Goal: Check status: Check status

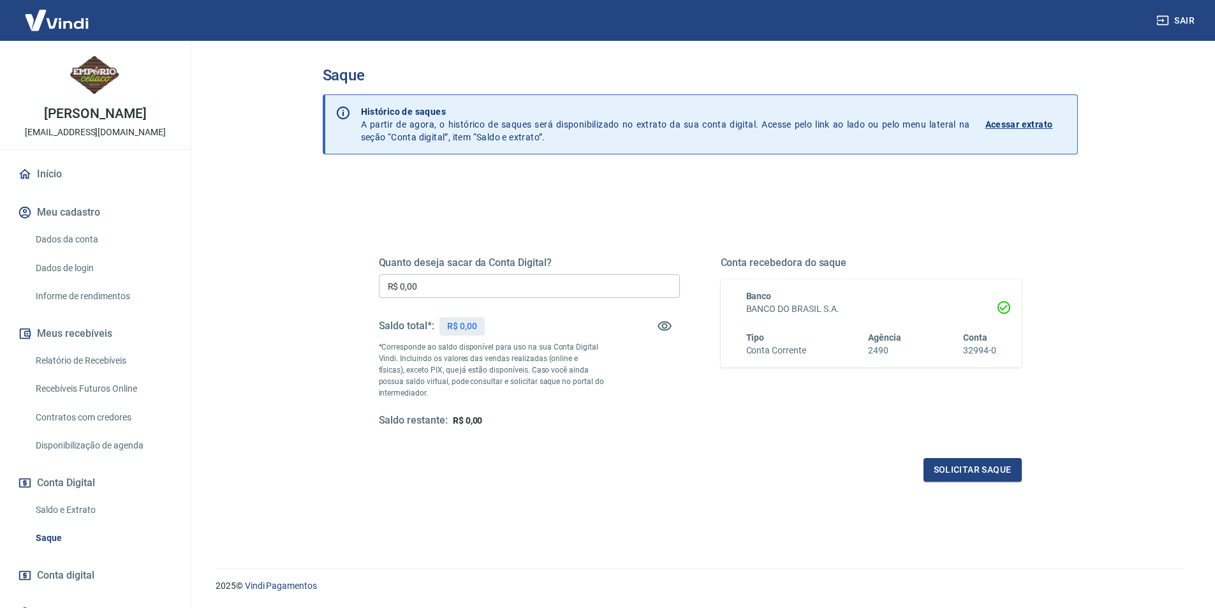
click at [1028, 121] on p "Acessar extrato" at bounding box center [1020, 124] width 68 height 13
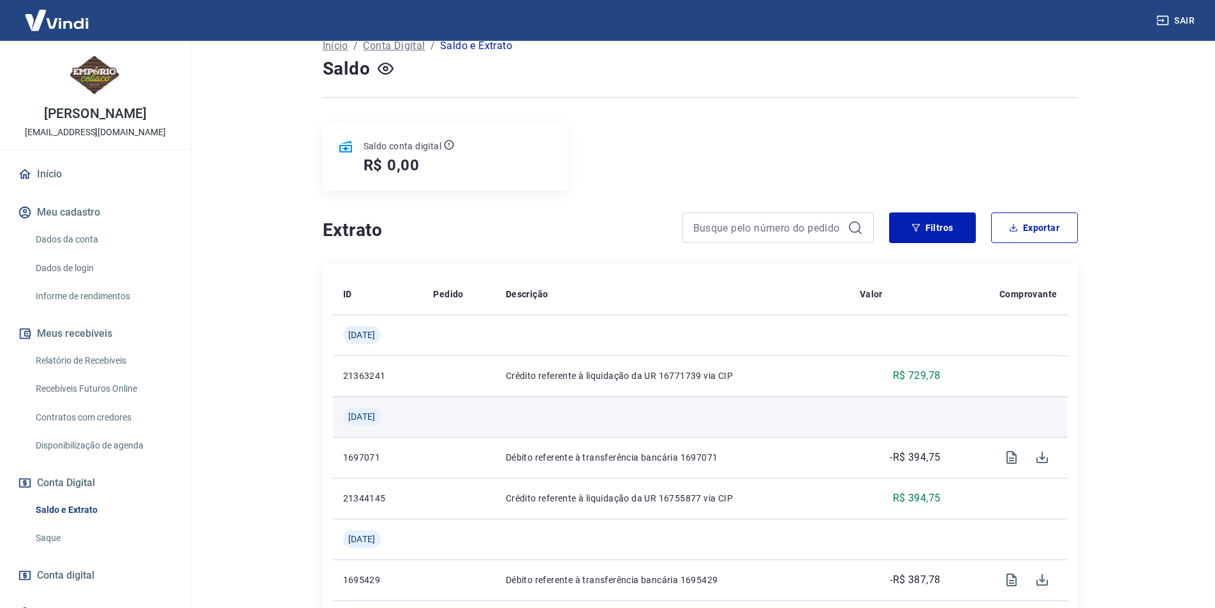
scroll to position [191, 0]
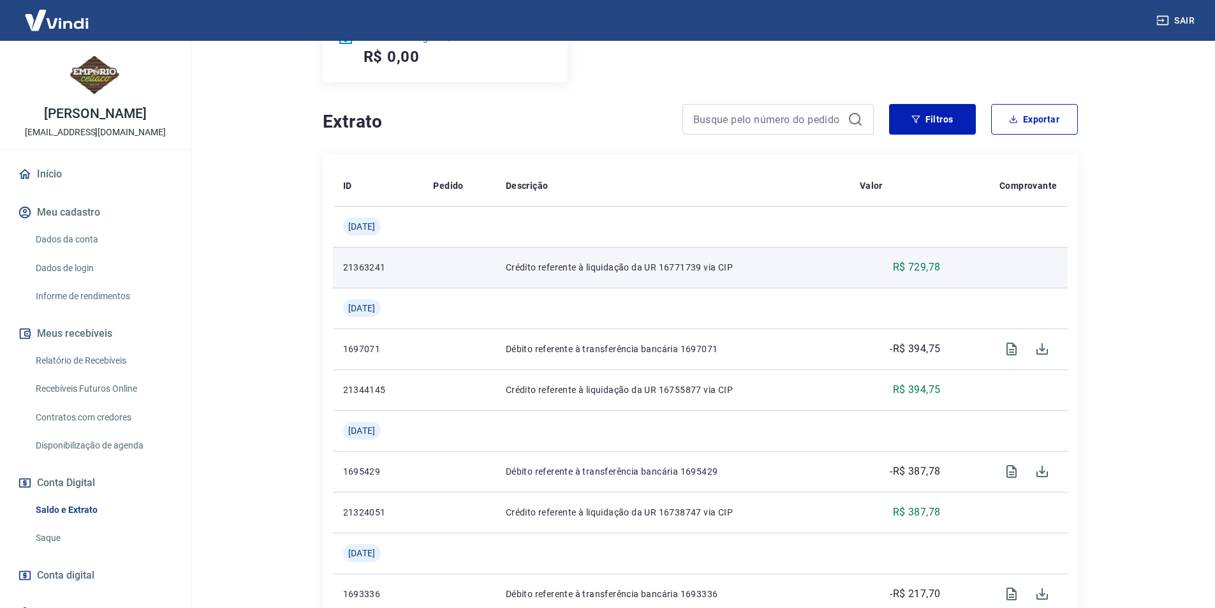
click at [922, 269] on p "R$ 729,78" at bounding box center [917, 267] width 48 height 15
click at [603, 272] on p "Crédito referente à liquidação da UR 16771739 via CIP" at bounding box center [673, 267] width 334 height 13
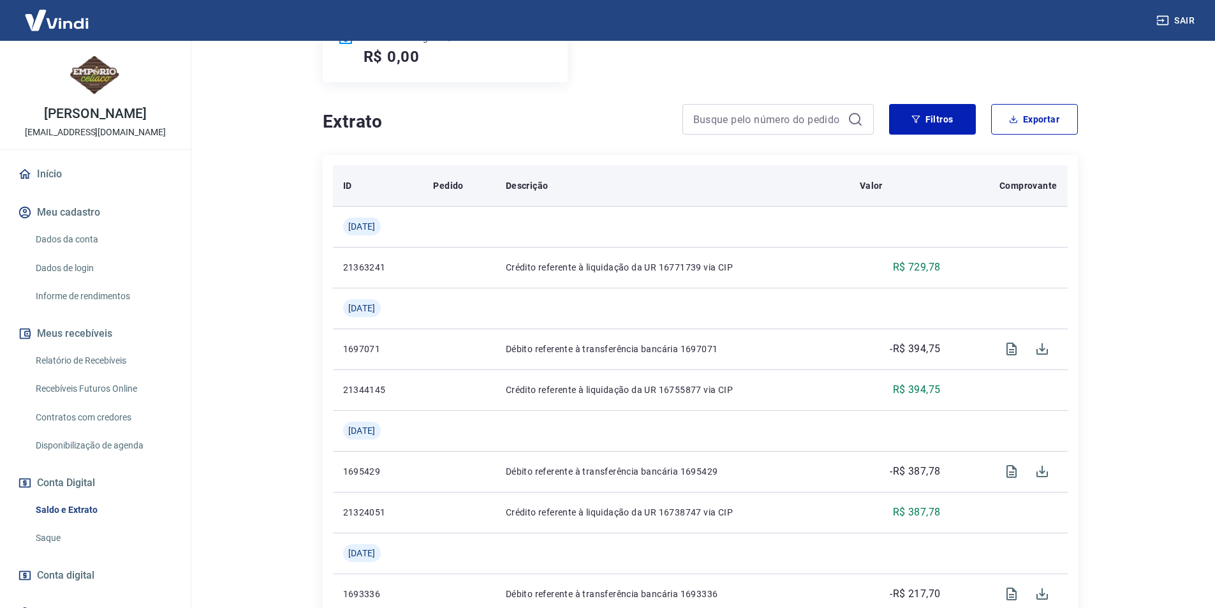
click at [538, 190] on p "Descrição" at bounding box center [527, 185] width 43 height 13
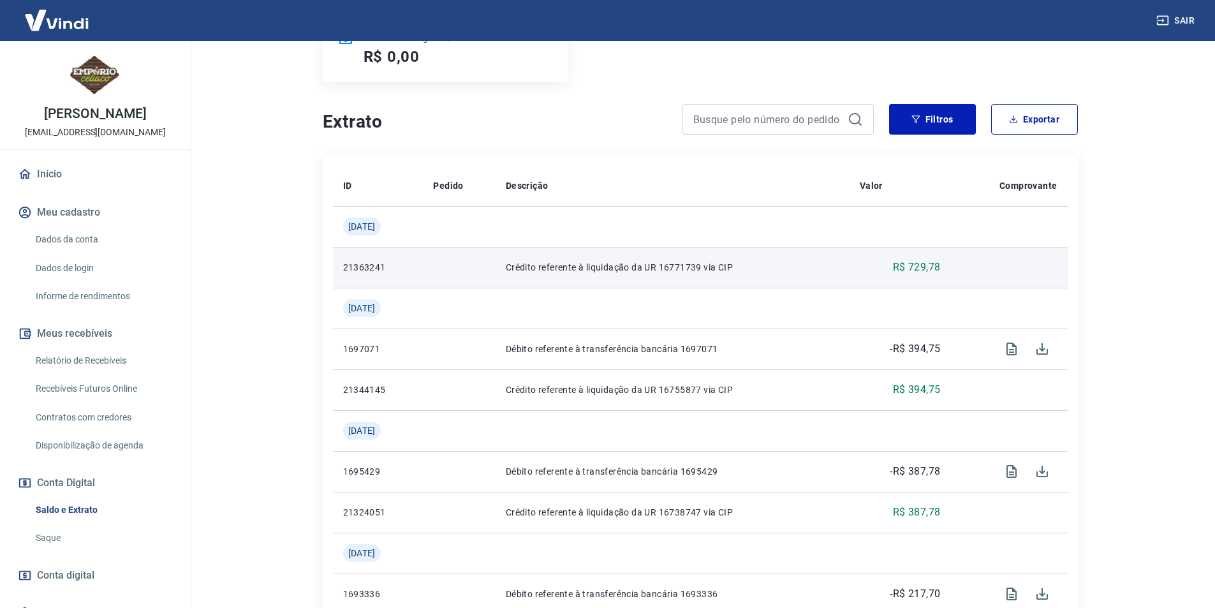
click at [578, 266] on p "Crédito referente à liquidação da UR 16771739 via CIP" at bounding box center [673, 267] width 334 height 13
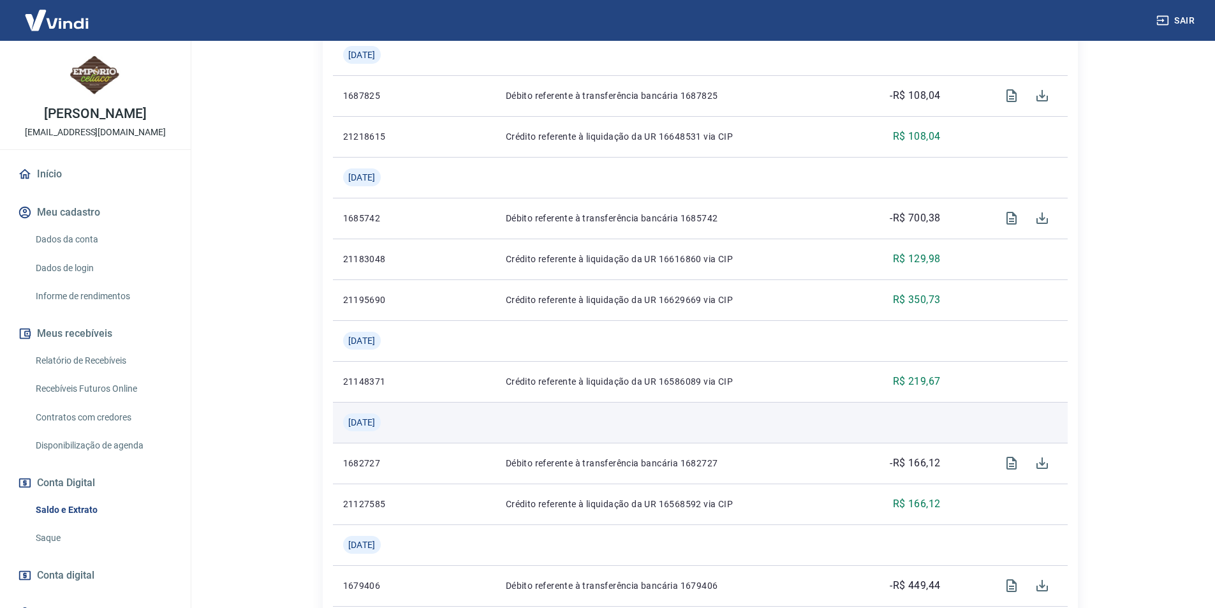
scroll to position [1177, 0]
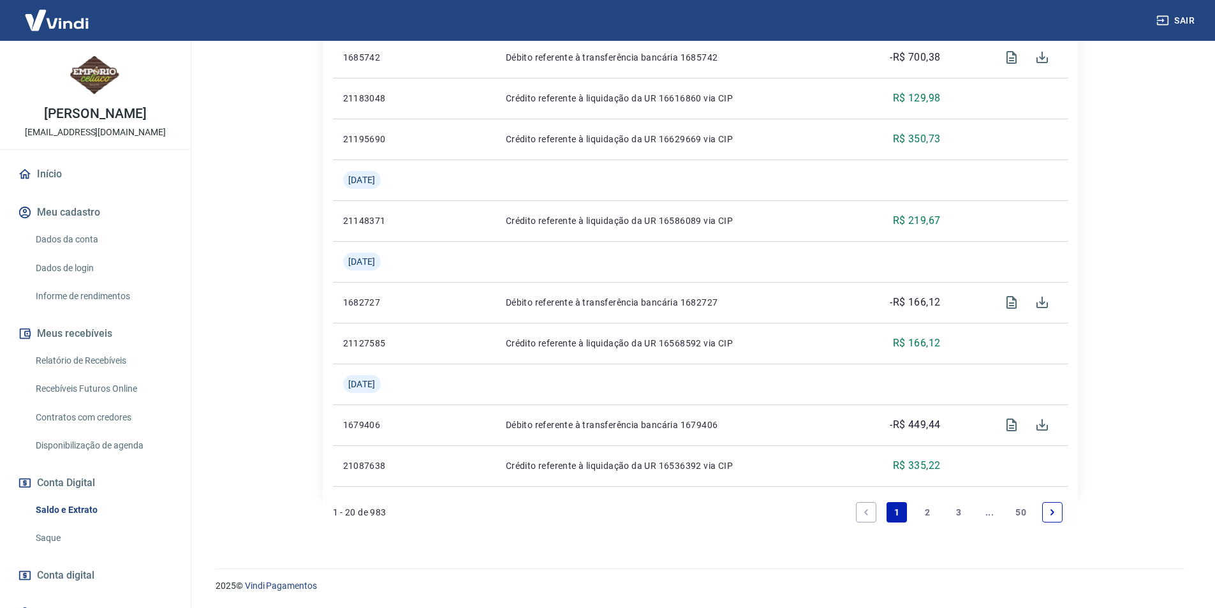
click at [963, 508] on link "3" at bounding box center [959, 512] width 20 height 20
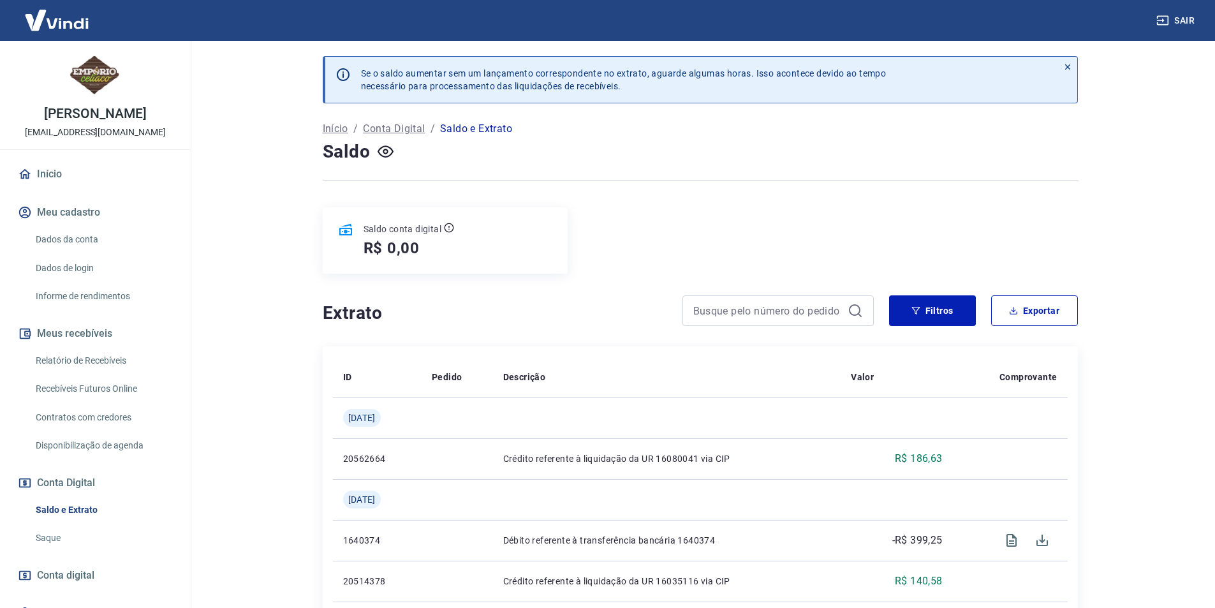
click at [498, 264] on div "Saldo conta digital R$ 0,00" at bounding box center [445, 240] width 245 height 66
click at [486, 240] on div "Saldo conta digital R$ 0,00" at bounding box center [445, 240] width 245 height 66
